Goal: Transaction & Acquisition: Purchase product/service

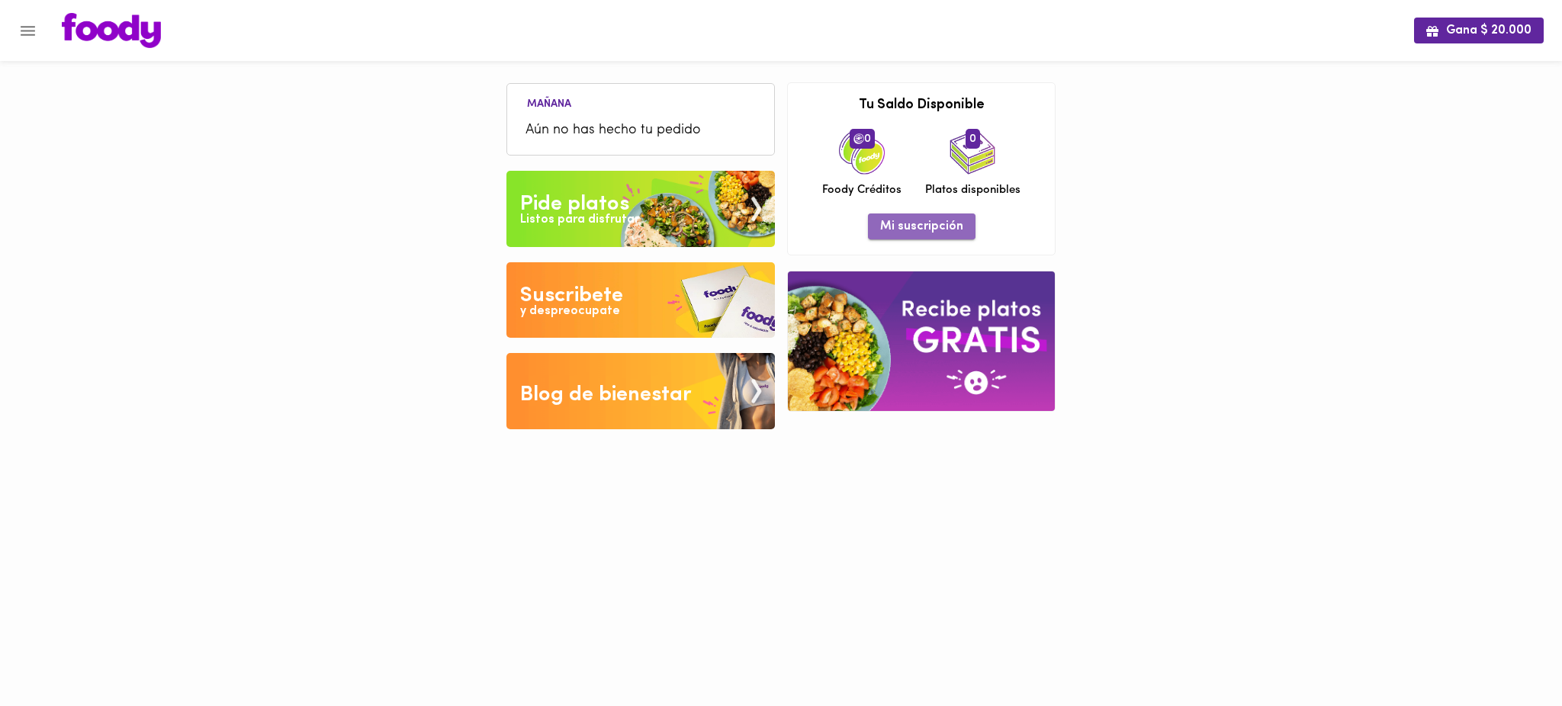
click at [929, 225] on span "Mi suscripción" at bounding box center [921, 227] width 83 height 14
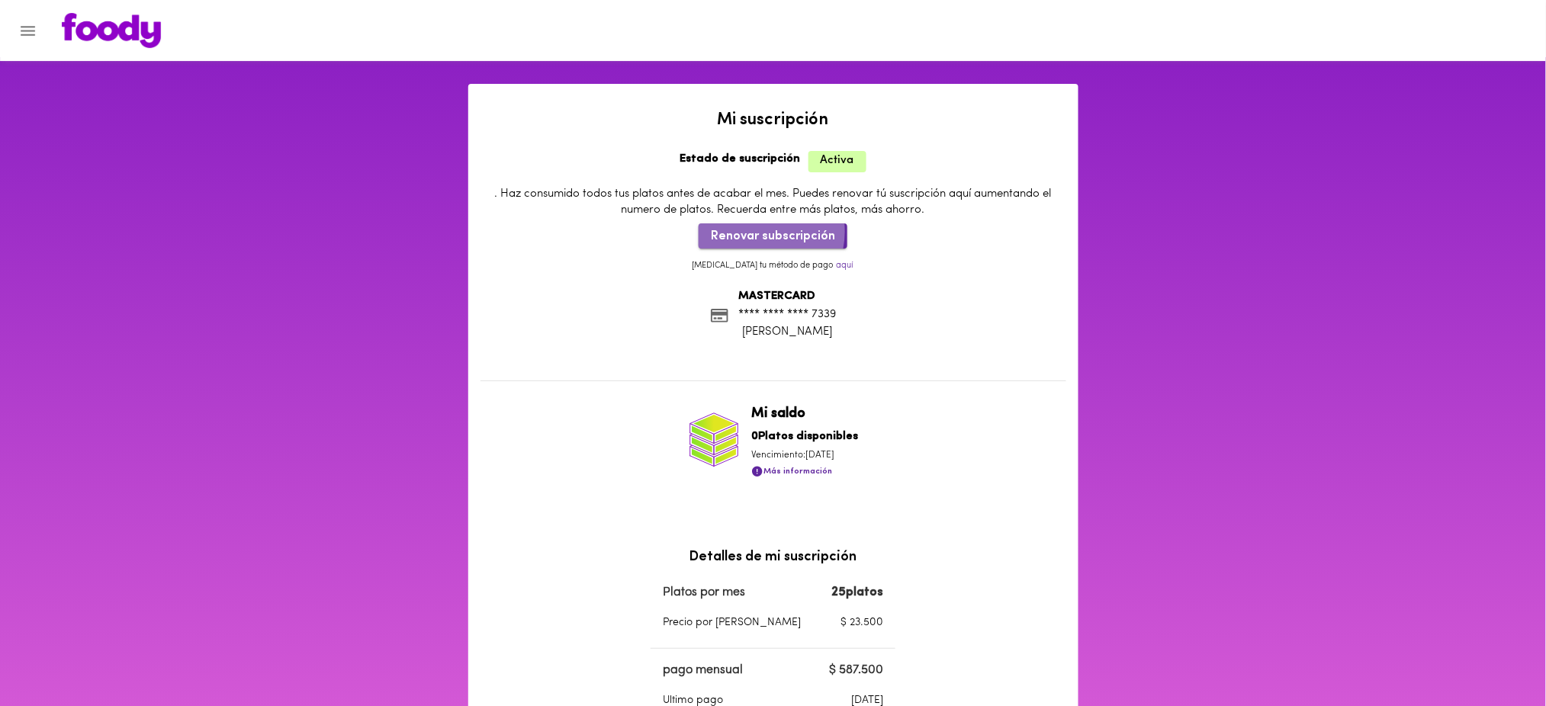
click at [759, 233] on span "Renovar subscripción" at bounding box center [773, 237] width 124 height 14
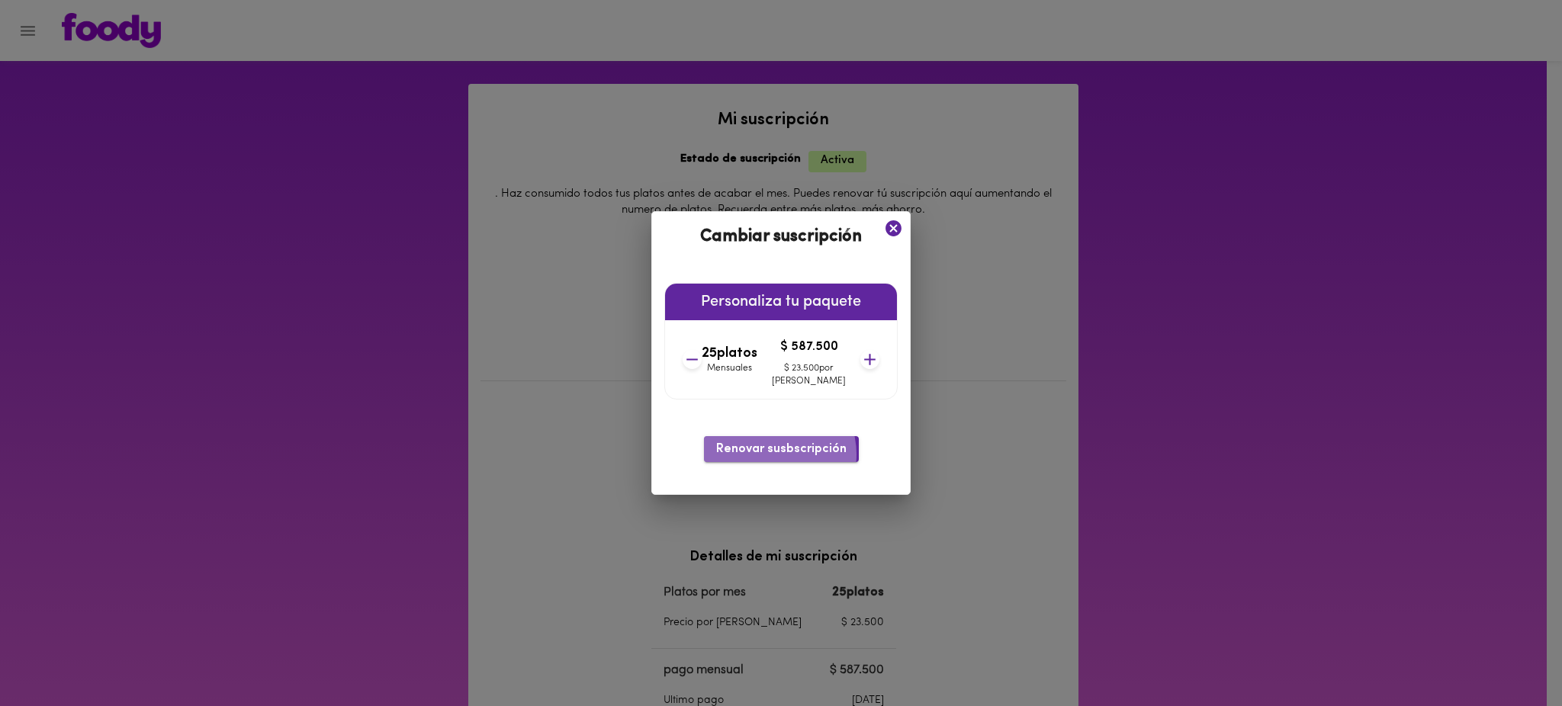
click at [776, 455] on span "Renovar susbscripción" at bounding box center [781, 449] width 130 height 14
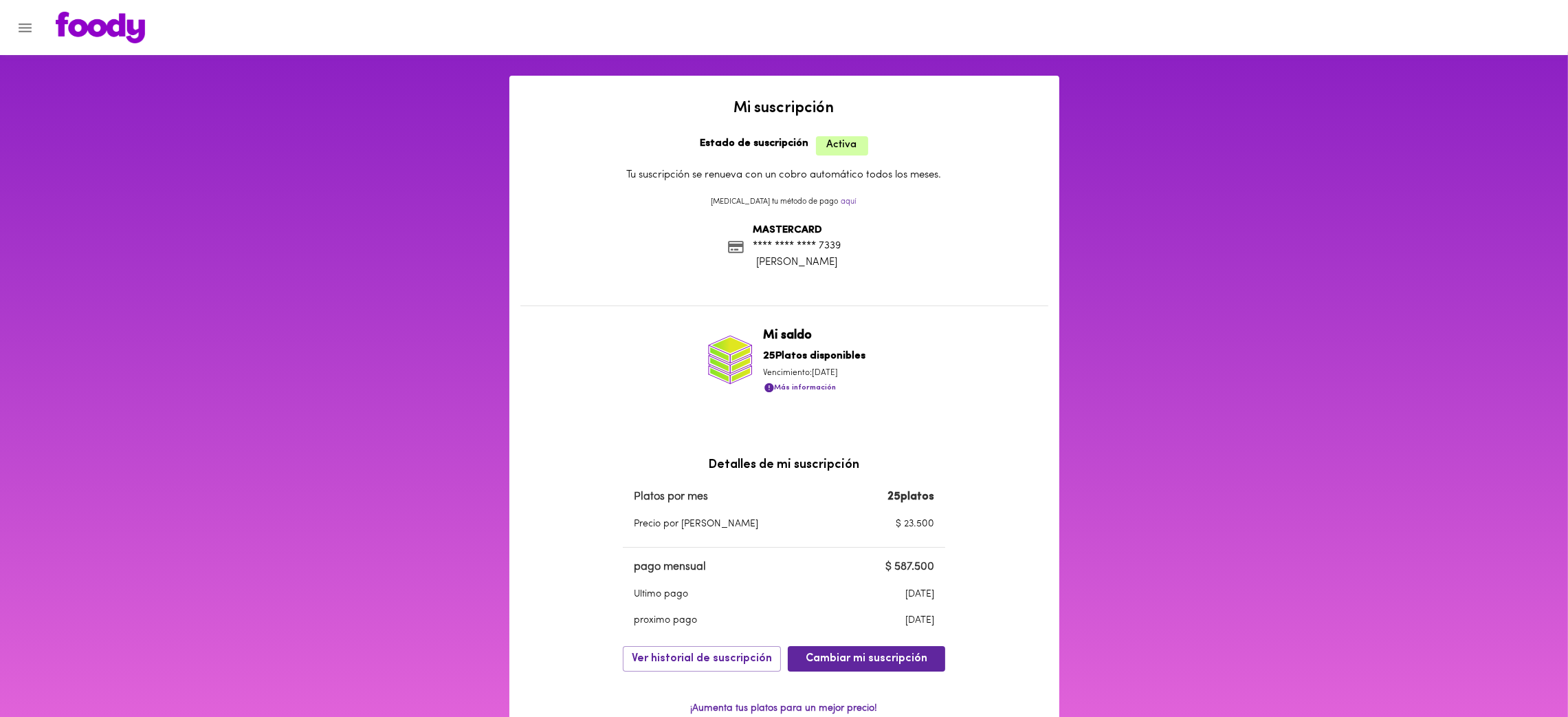
drag, startPoint x: 1369, startPoint y: 0, endPoint x: 1025, endPoint y: 374, distance: 508.1
click at [1025, 374] on div "Mi suscripción Estado de suscripción Activa Tu suscripción se renueva con un co…" at bounding box center [784, 263] width 550 height 376
click at [23, 41] on button "Menu" at bounding box center [24, 27] width 33 height 33
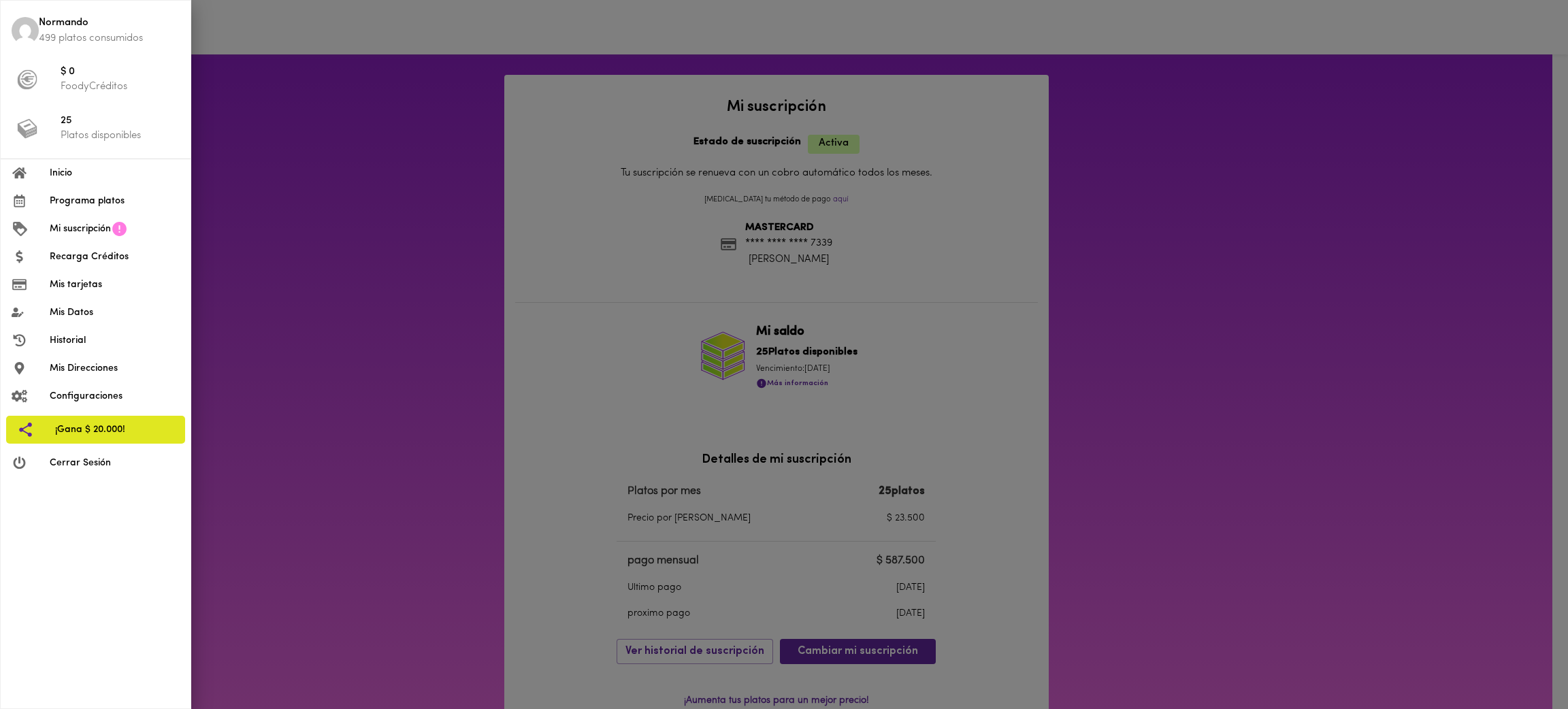
click at [95, 370] on span "Mis Direcciones" at bounding box center [115, 368] width 130 height 14
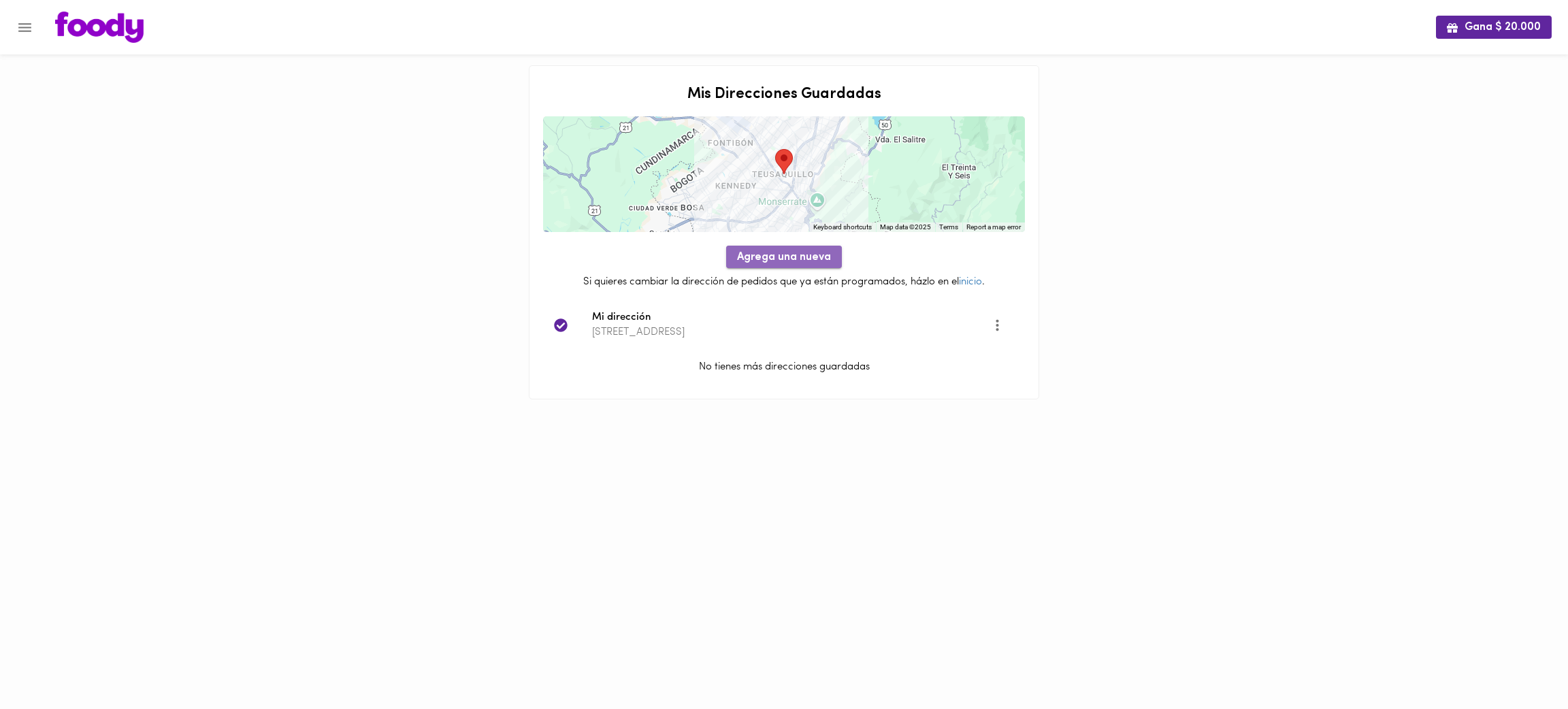
click at [775, 252] on span "Agrega una nueva" at bounding box center [784, 257] width 94 height 12
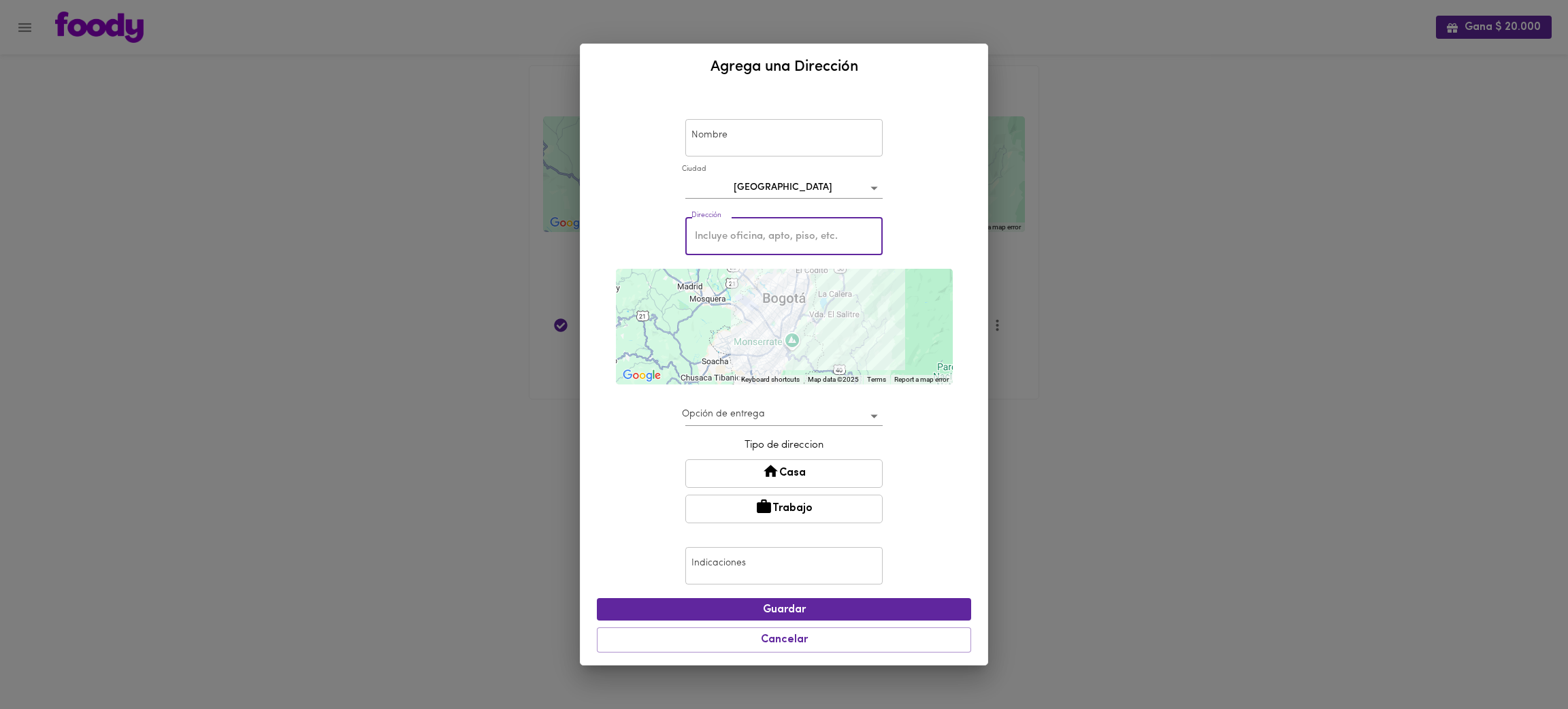
click at [776, 236] on input "text" at bounding box center [784, 236] width 197 height 37
paste input "Mandalay"
type input "Mandalay"
click at [961, 319] on div "Nombre Nombre Ciudad Bogotá bogota Dirección Mandalay Dirección ← Move left → M…" at bounding box center [784, 377] width 374 height 564
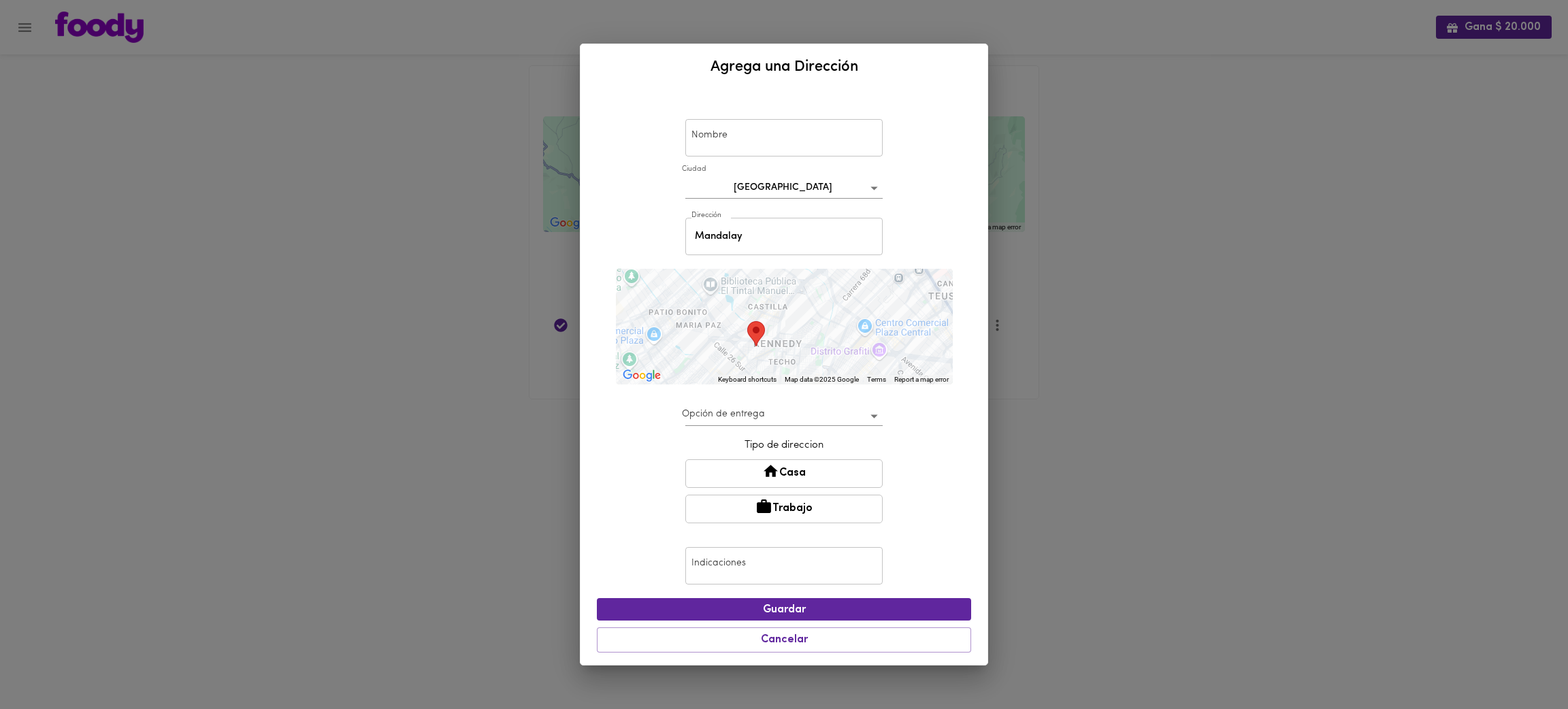
drag, startPoint x: 877, startPoint y: 319, endPoint x: 847, endPoint y: 342, distance: 37.8
click at [847, 342] on div at bounding box center [784, 326] width 336 height 116
click at [413, 211] on div "Agrega una Dirección Nombre Nombre Ciudad Bogotá bogota Dirección Mandalay Dire…" at bounding box center [784, 354] width 1568 height 709
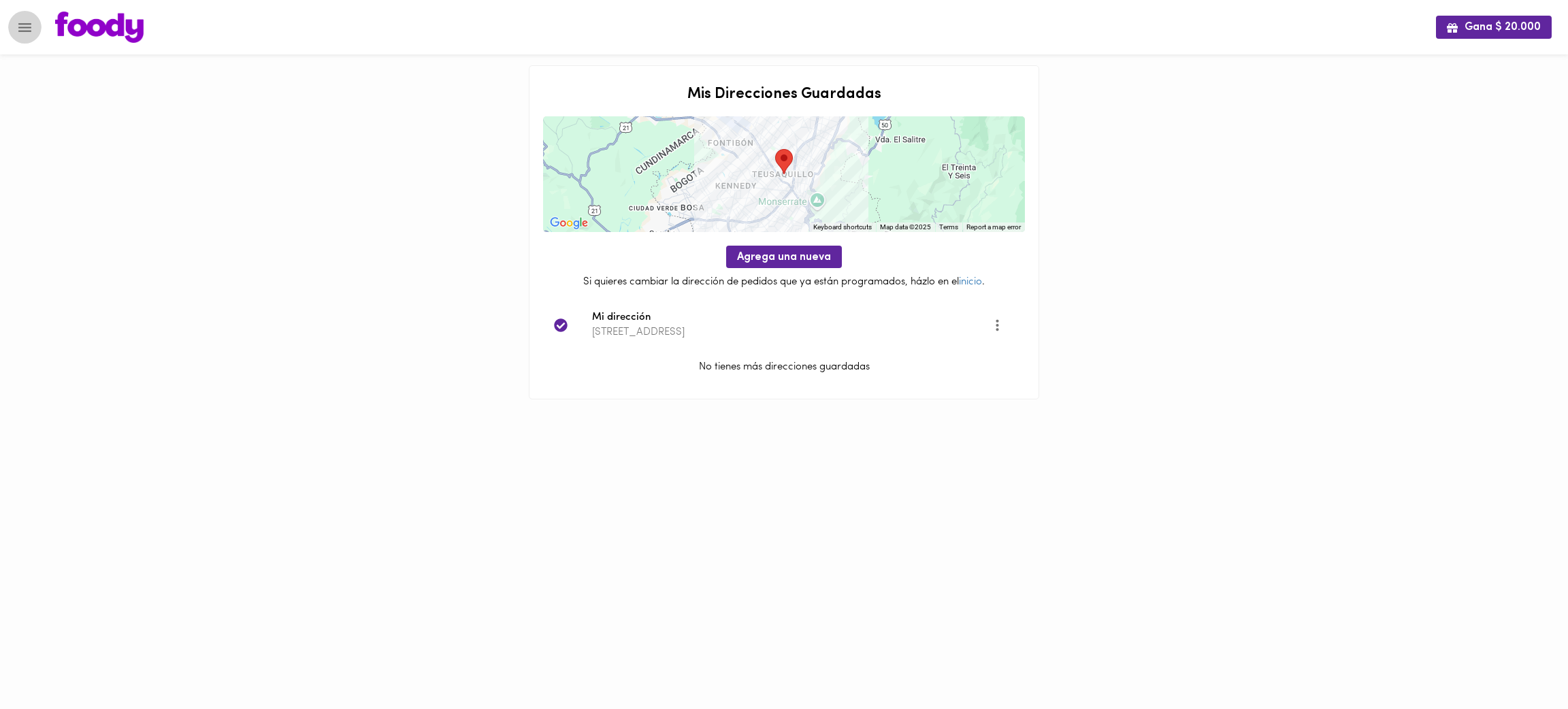
click at [26, 23] on icon "Menu" at bounding box center [25, 28] width 12 height 9
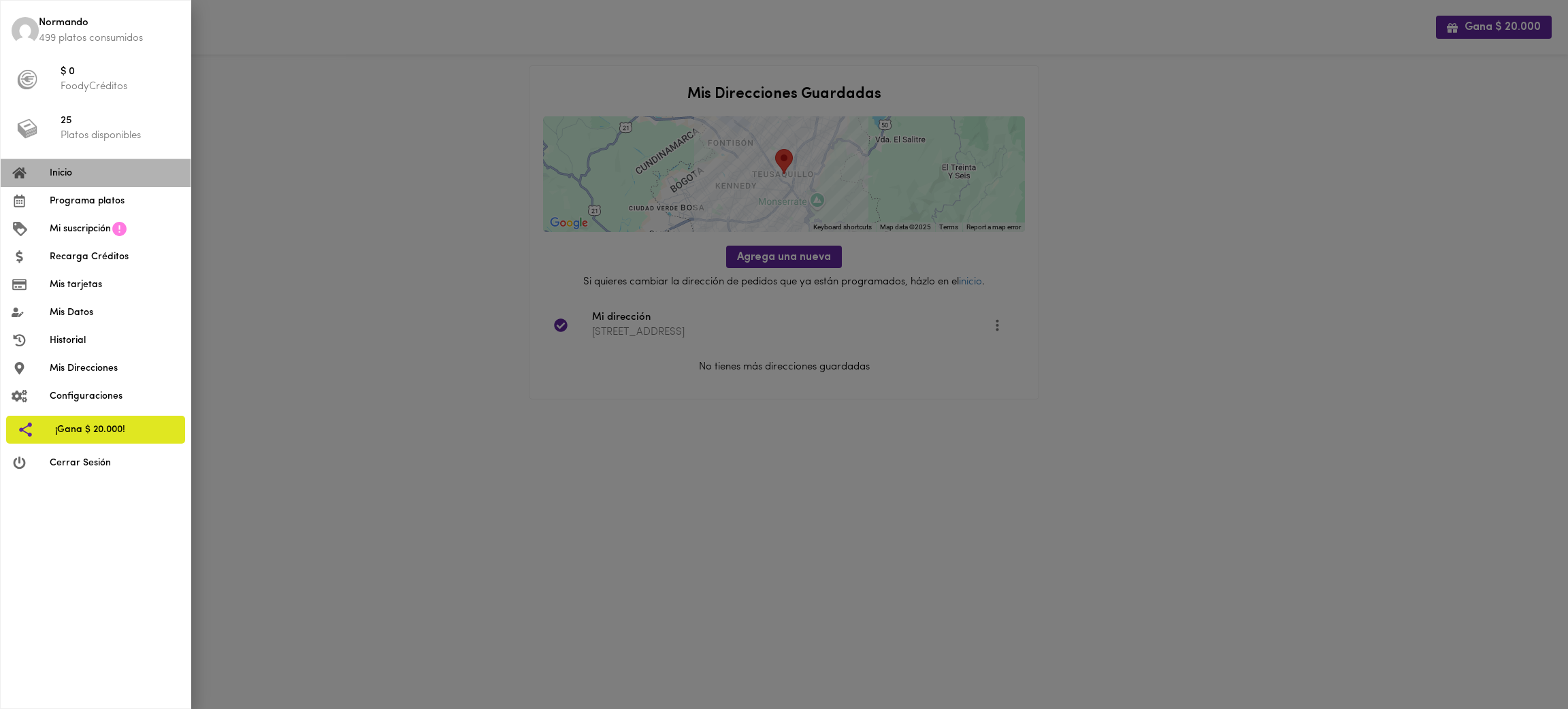
click at [76, 174] on span "Inicio" at bounding box center [115, 173] width 130 height 14
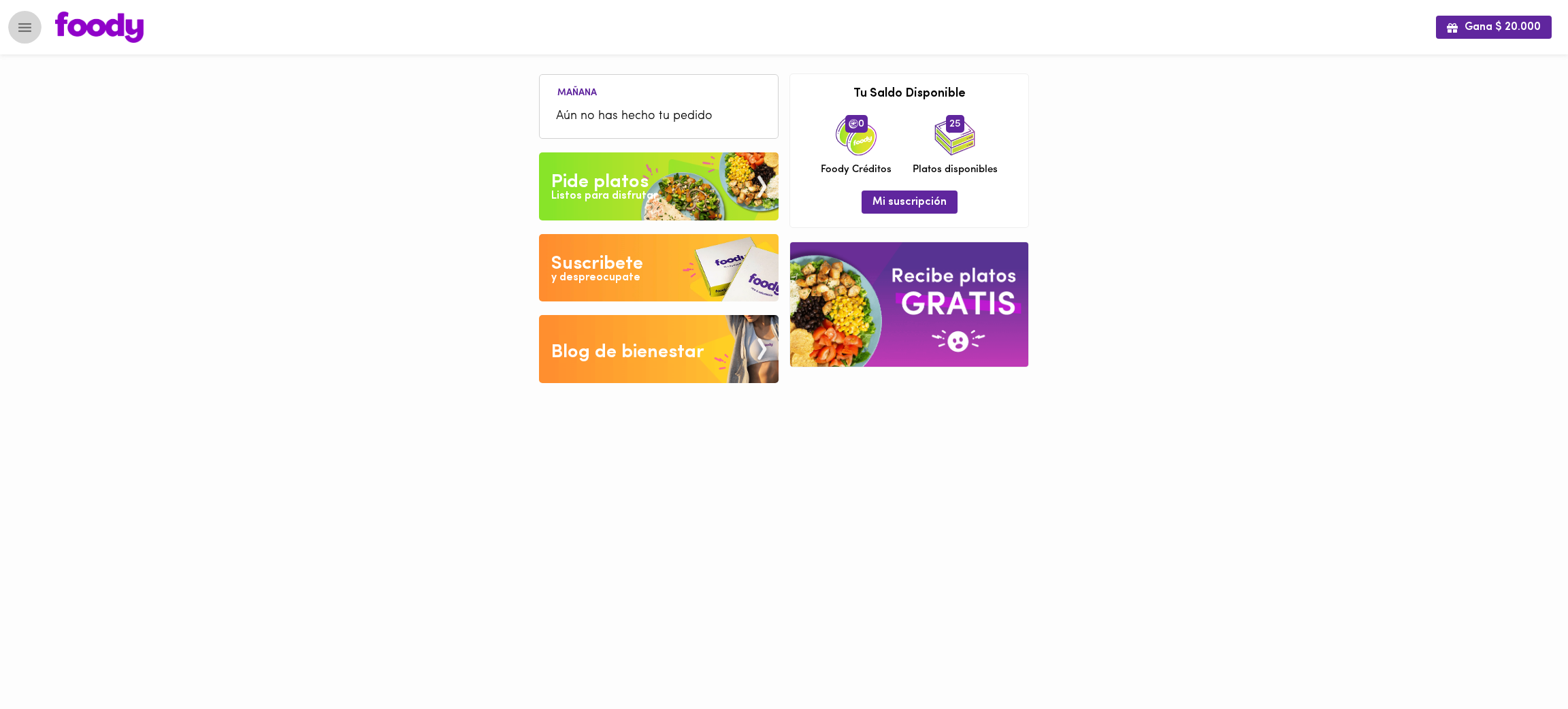
click at [30, 23] on icon "Menu" at bounding box center [25, 28] width 12 height 9
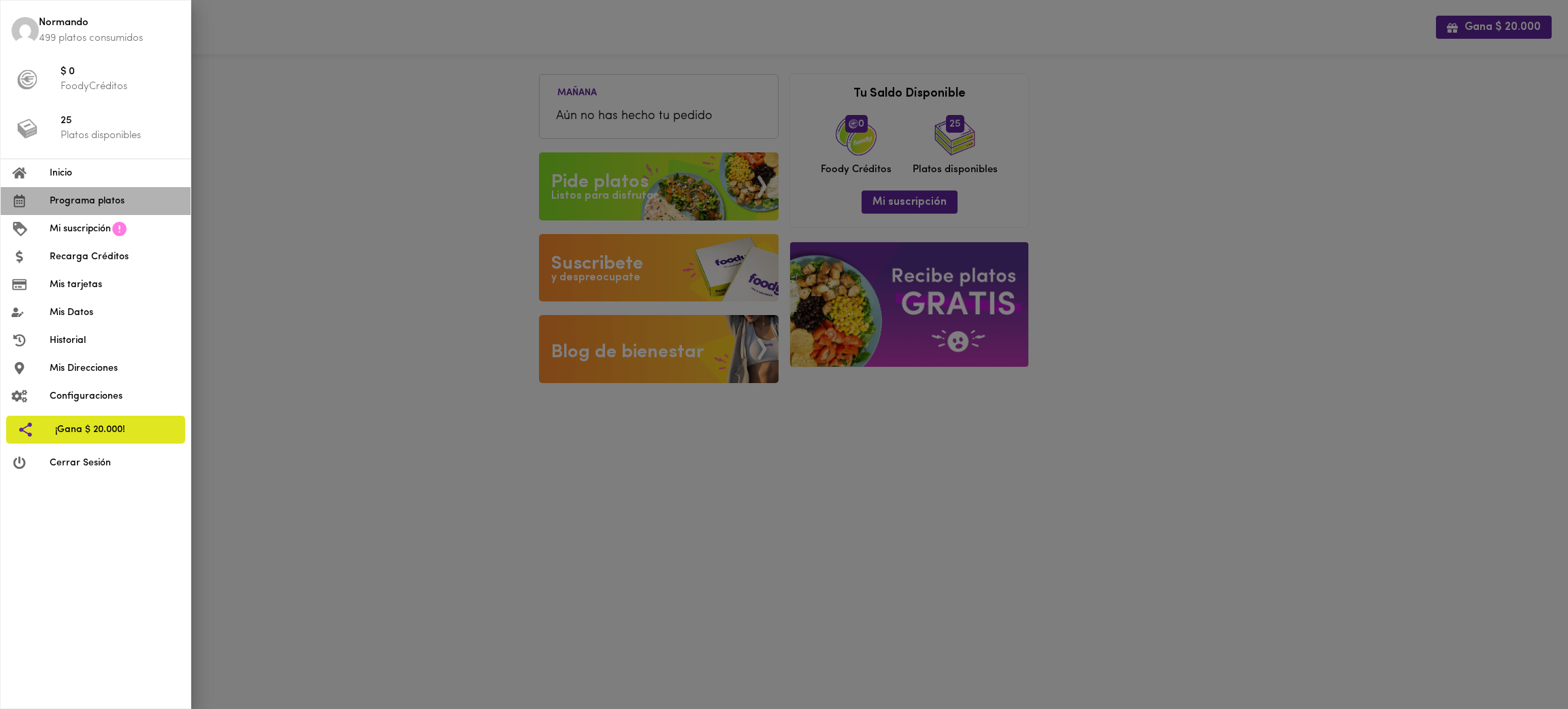
click at [87, 194] on span "Programa platos" at bounding box center [115, 201] width 130 height 14
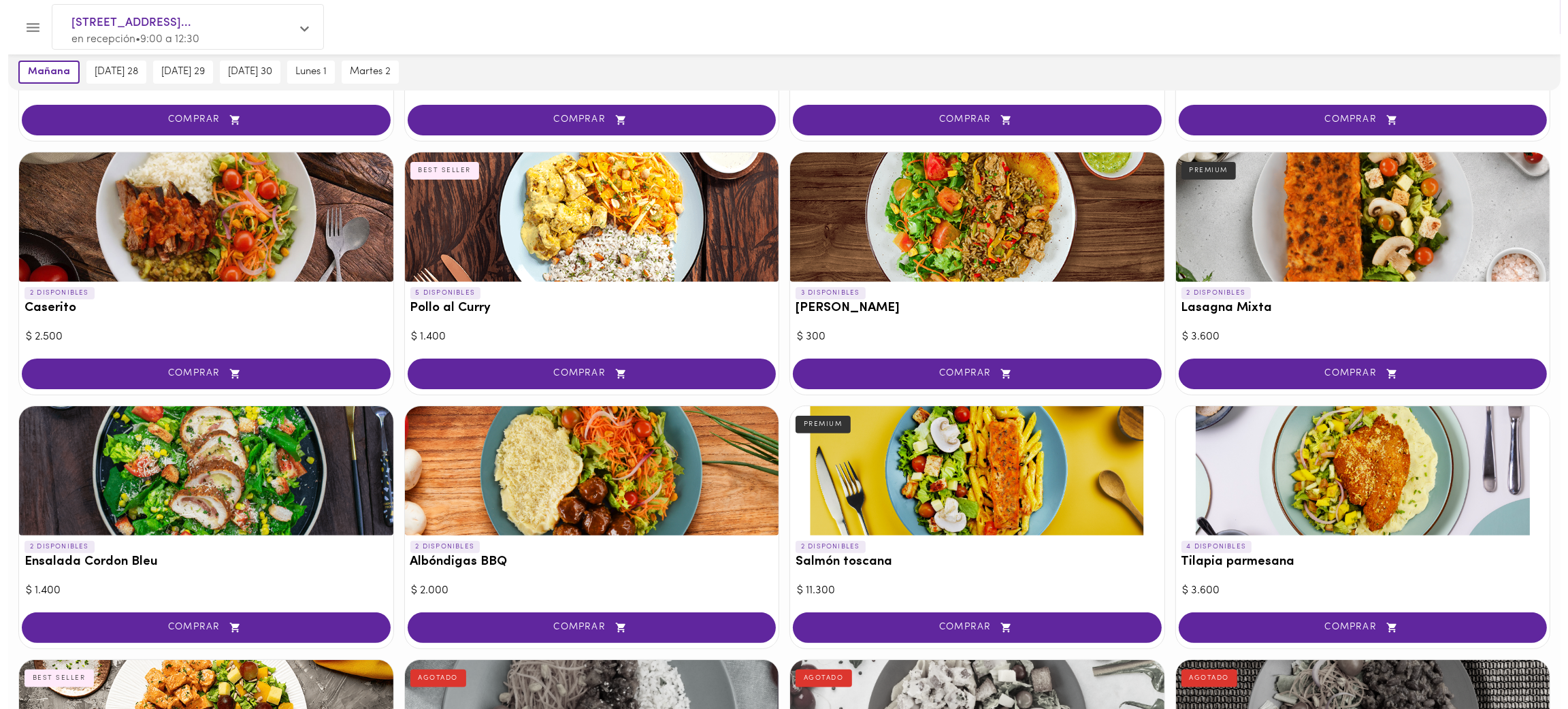
scroll to position [536, 0]
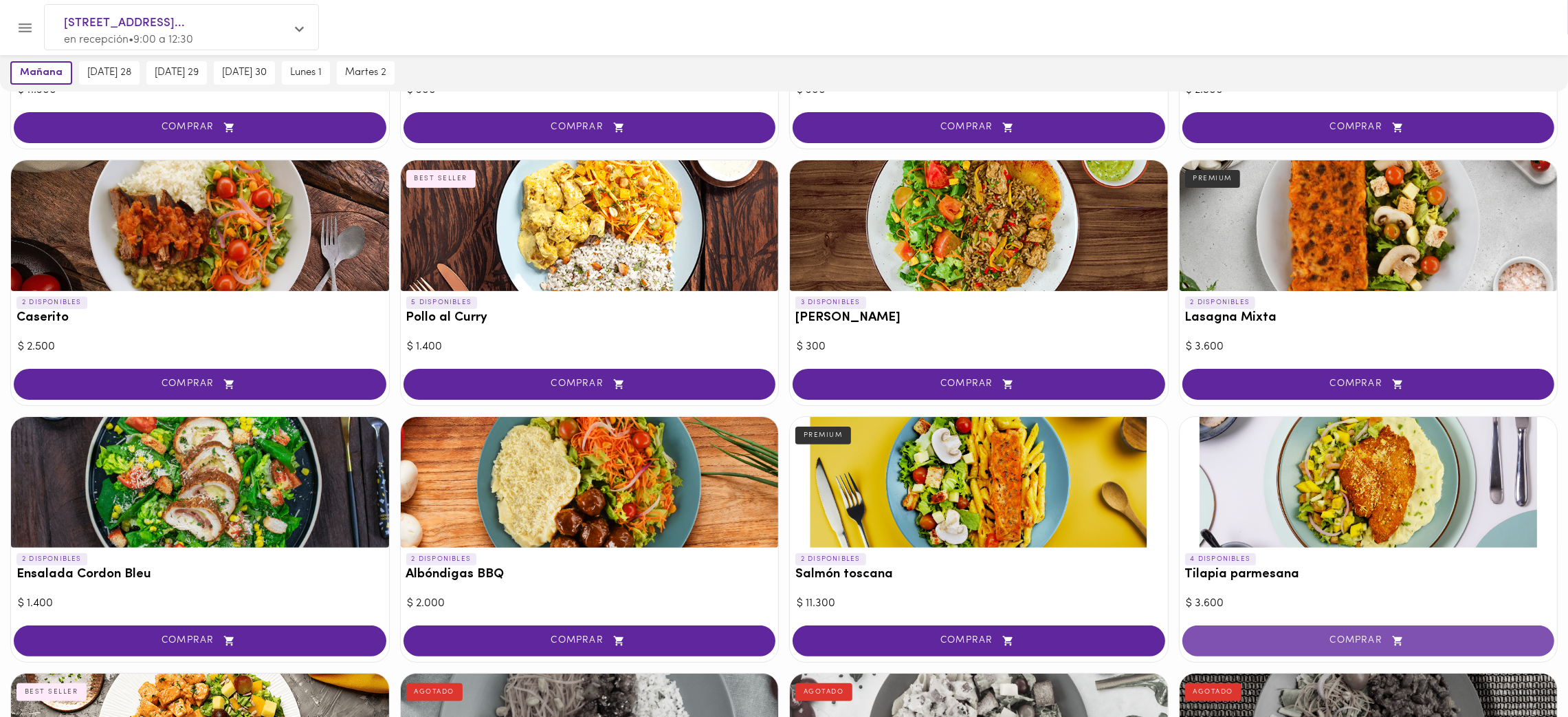
click at [1307, 627] on button "COMPRAR" at bounding box center [1369, 640] width 372 height 31
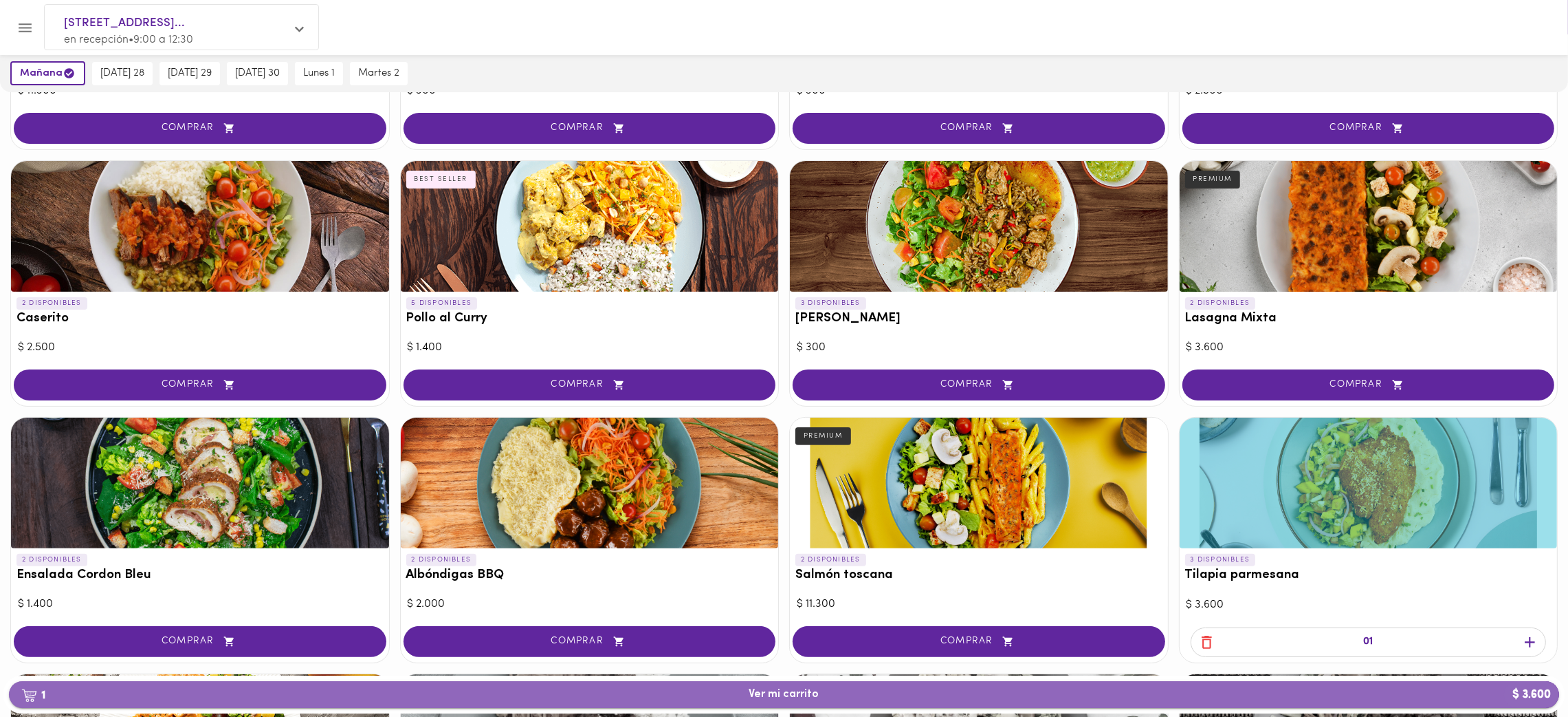
click at [928, 636] on span "1 Ver mi carrito $ 3.600" at bounding box center [784, 694] width 1528 height 13
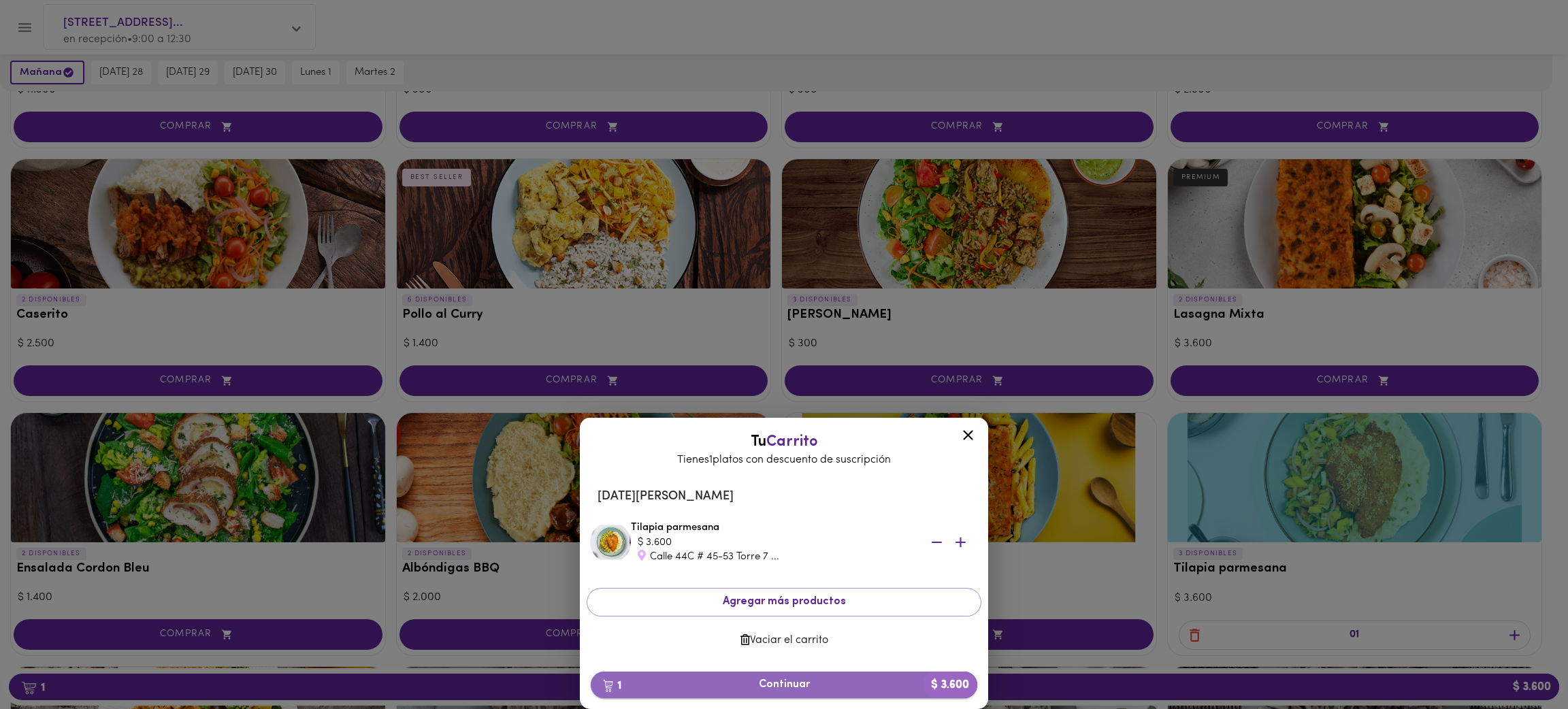
click at [817, 629] on span "1 Continuar $ 3.600" at bounding box center [784, 684] width 365 height 12
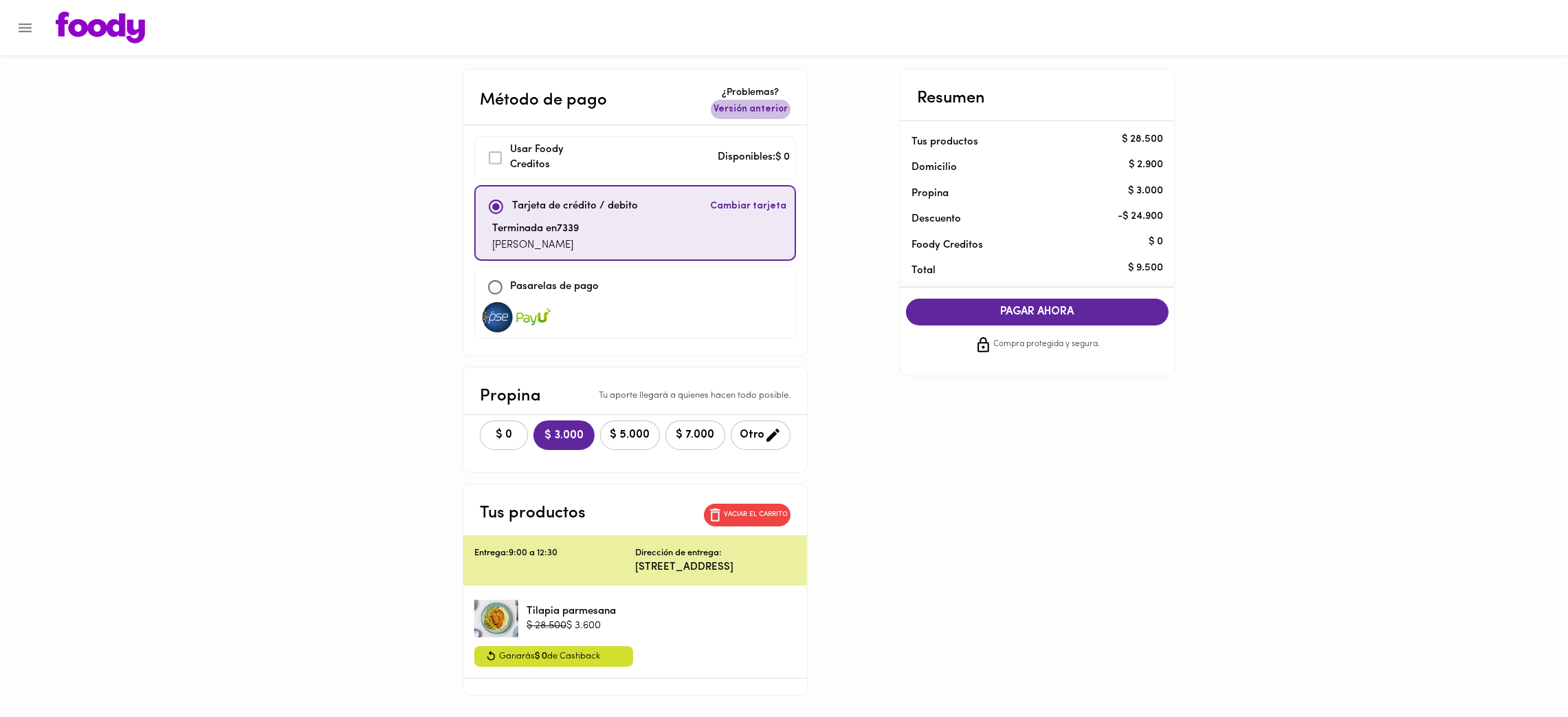
click at [755, 108] on span "Versión anterior" at bounding box center [751, 109] width 74 height 14
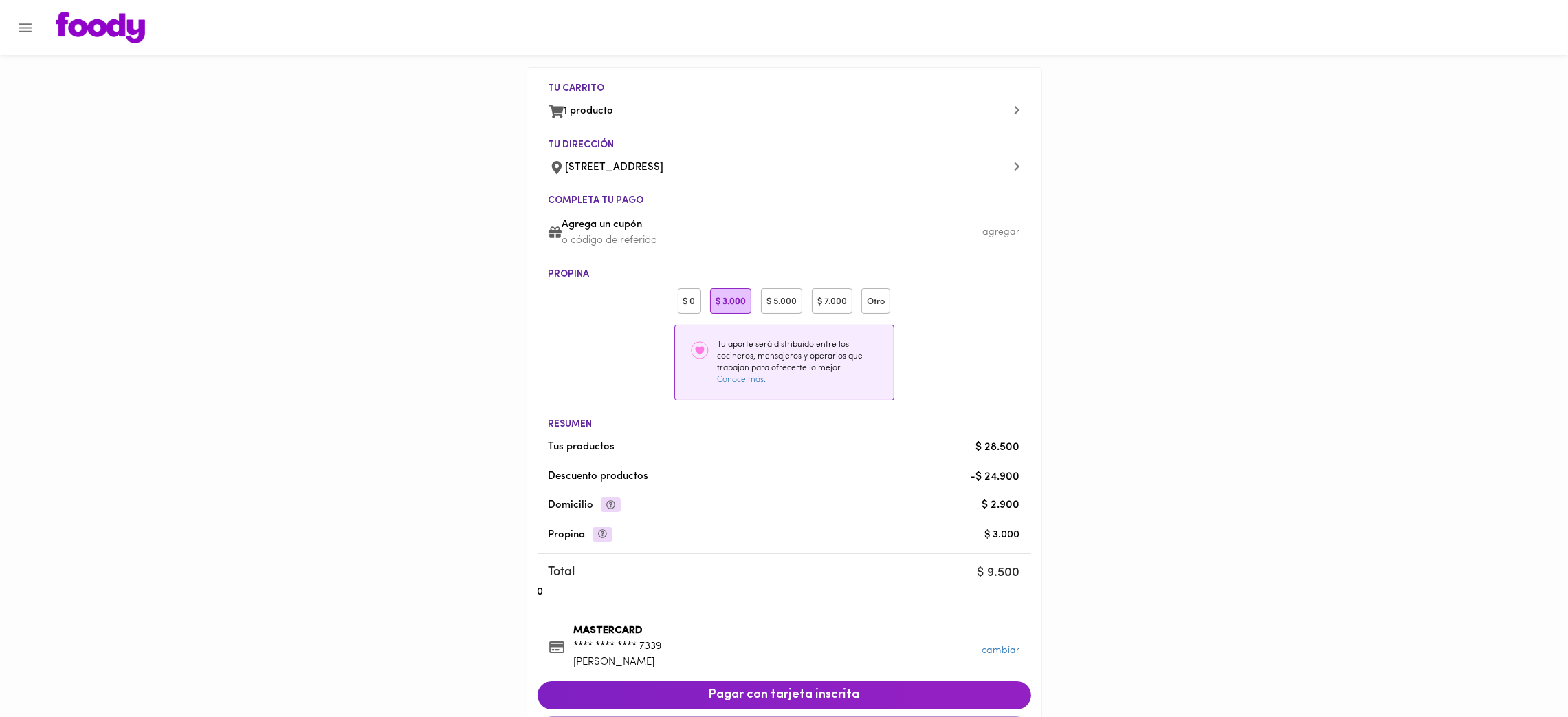
click at [685, 296] on div "$ 0" at bounding box center [690, 301] width 23 height 25
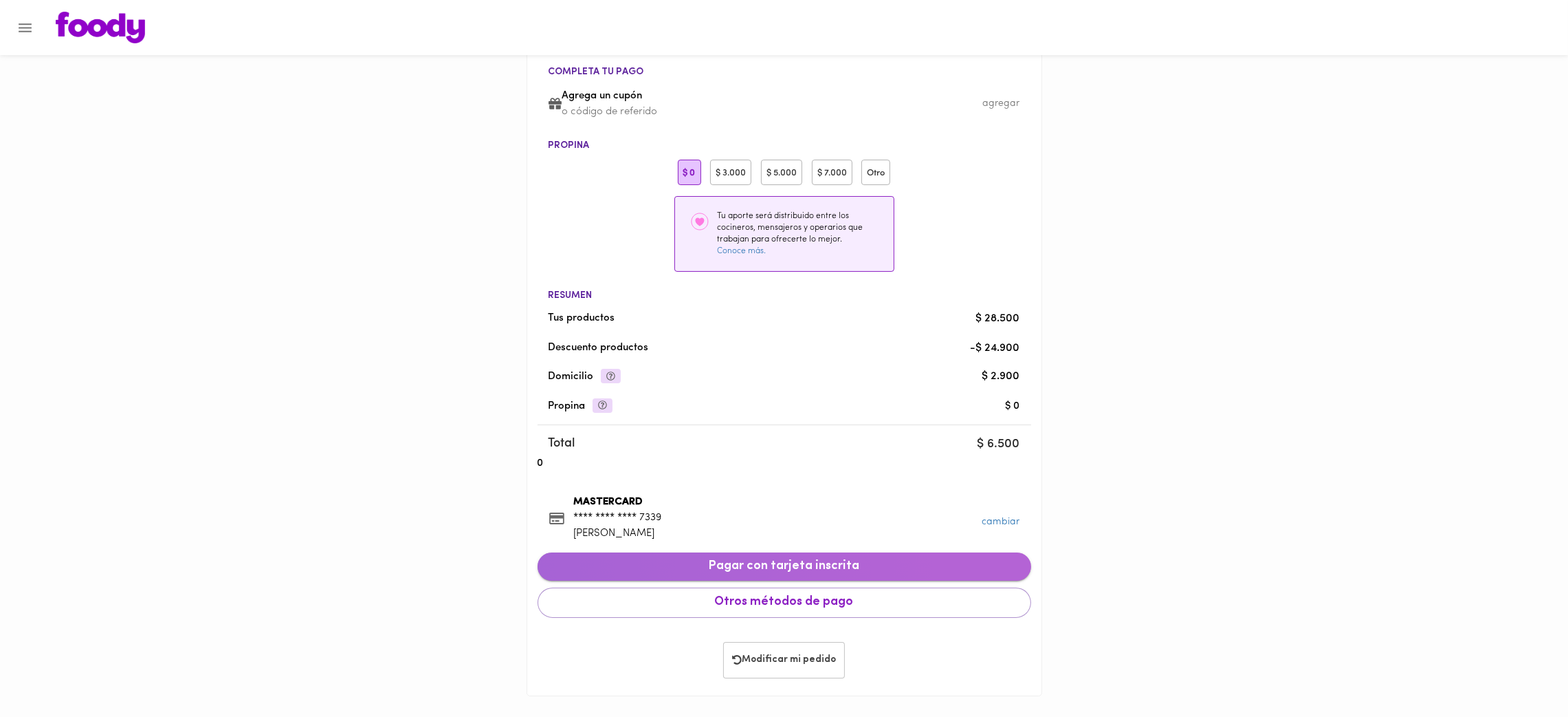
click at [748, 565] on span "Pagar con tarjeta inscrita" at bounding box center [784, 566] width 472 height 15
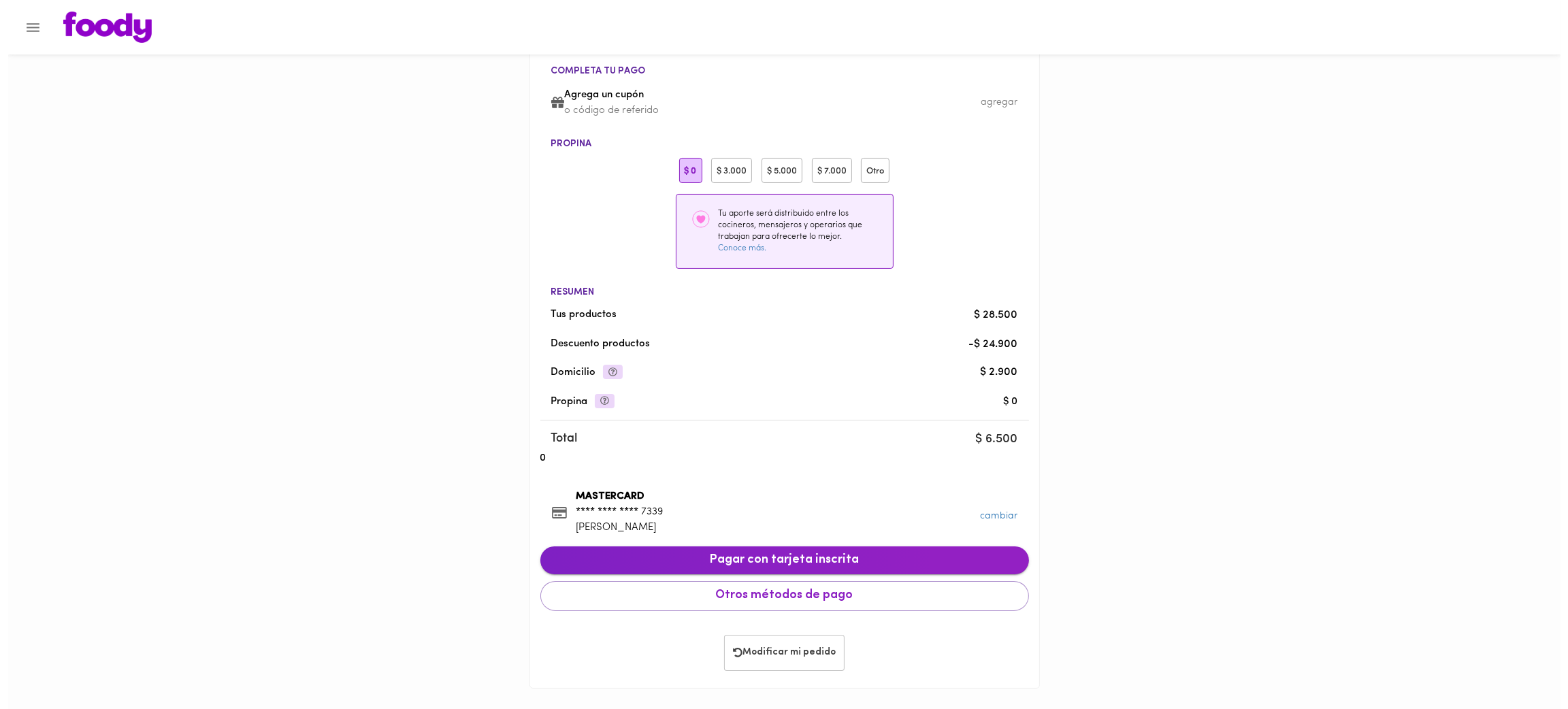
scroll to position [59, 0]
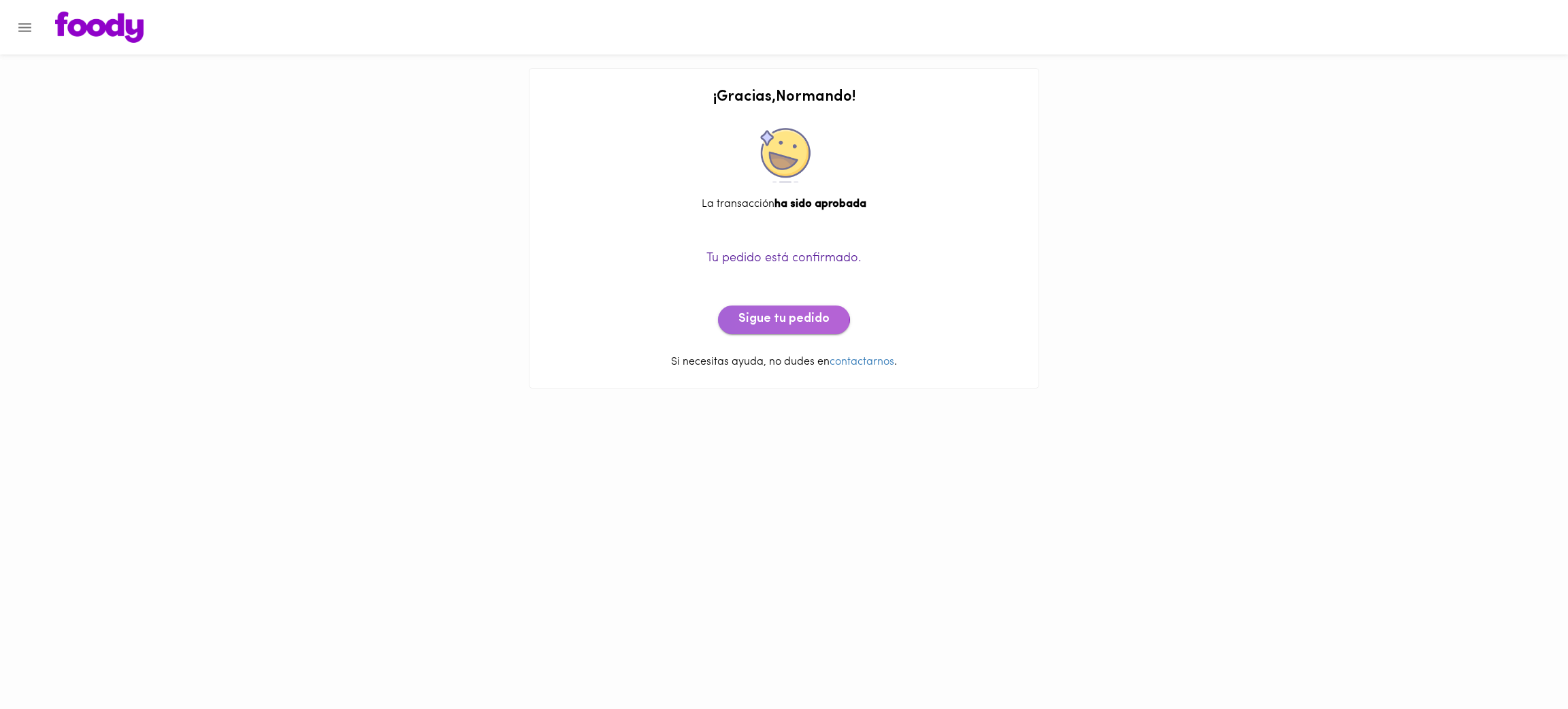
click at [761, 317] on span "Sigue tu pedido" at bounding box center [784, 319] width 91 height 15
